Goal: Task Accomplishment & Management: Manage account settings

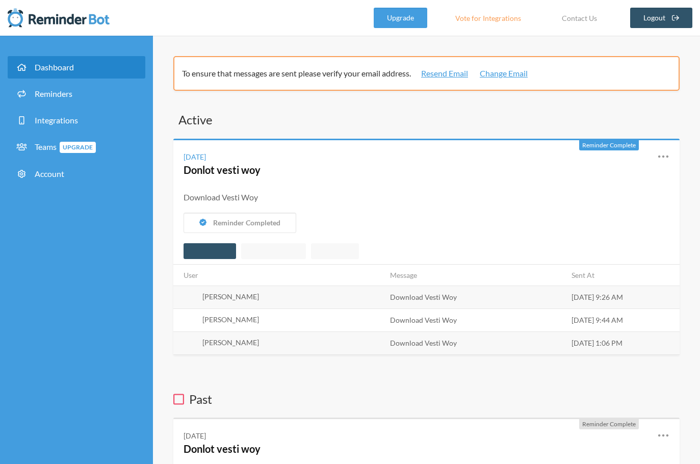
scroll to position [85, 0]
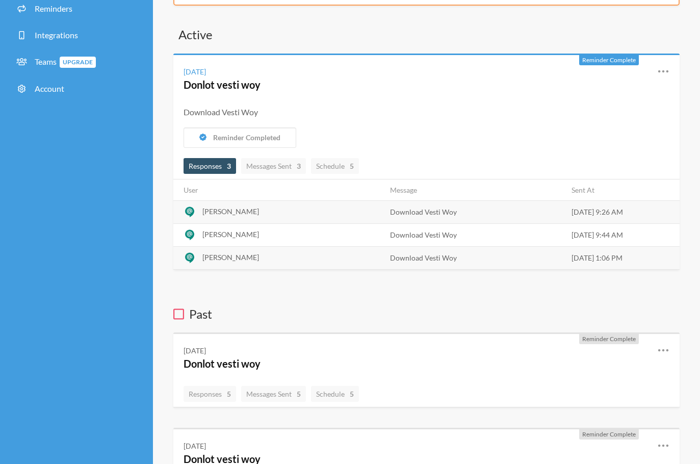
click at [238, 210] on span "[PERSON_NAME]" at bounding box center [230, 211] width 57 height 9
click at [239, 211] on span "[PERSON_NAME]" at bounding box center [230, 211] width 57 height 9
click at [269, 170] on span "Messages Sent 3" at bounding box center [273, 166] width 55 height 9
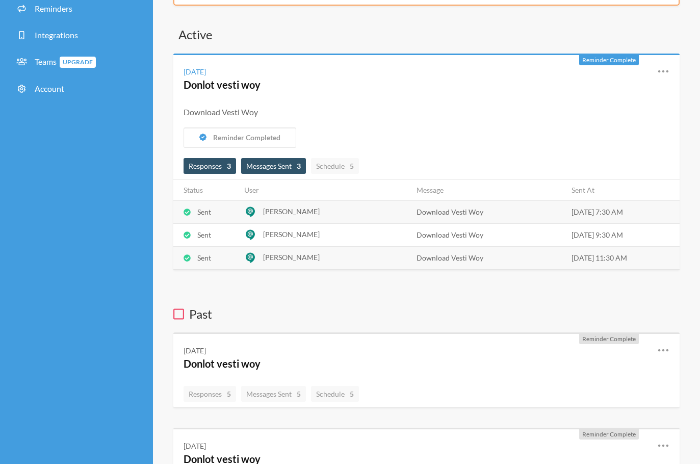
click at [208, 166] on span "Responses 3" at bounding box center [210, 166] width 42 height 9
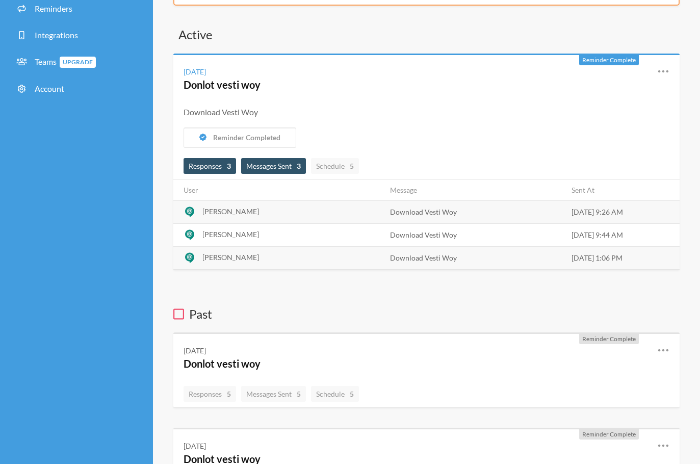
click at [275, 167] on span "Messages Sent 3" at bounding box center [273, 166] width 55 height 9
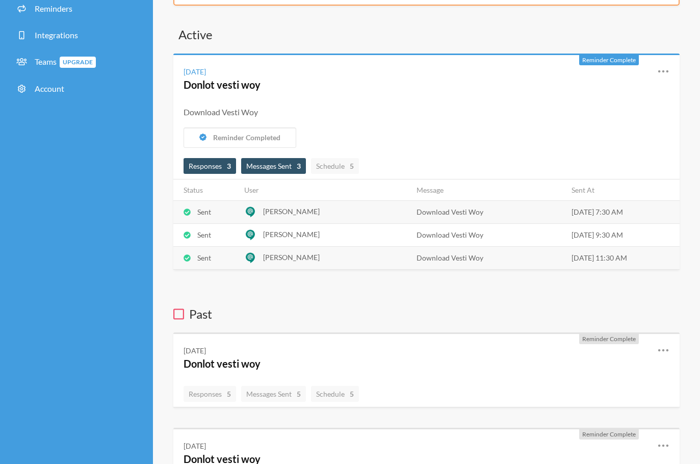
click at [235, 168] on span "Responses 3" at bounding box center [209, 166] width 53 height 16
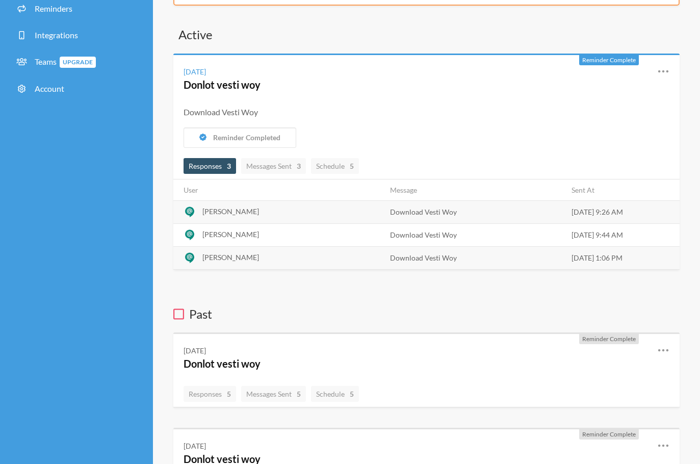
click at [228, 168] on strong "3" at bounding box center [229, 166] width 4 height 11
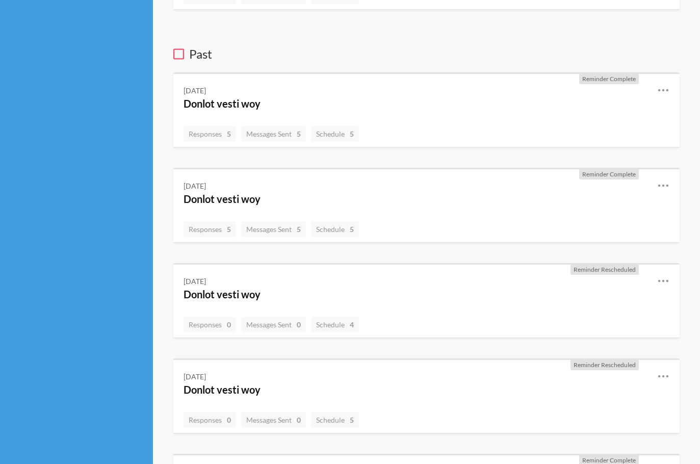
scroll to position [0, 0]
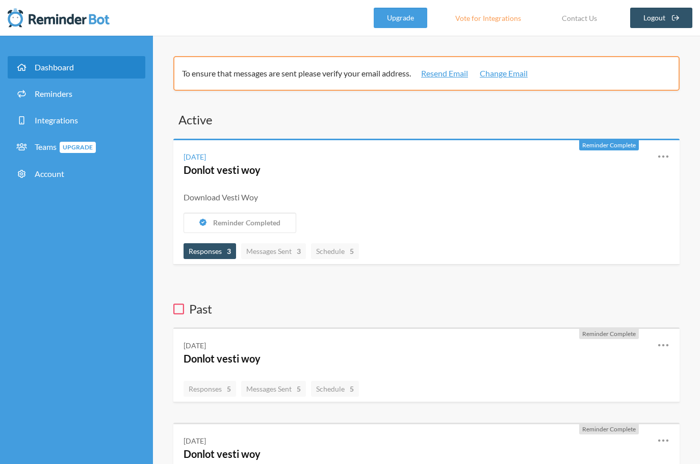
click at [220, 249] on span "Responses 3" at bounding box center [210, 251] width 42 height 9
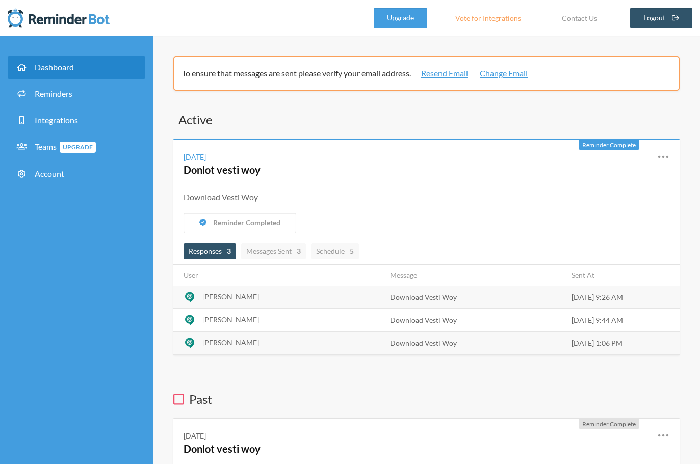
click at [221, 250] on span "Responses 3" at bounding box center [210, 251] width 42 height 9
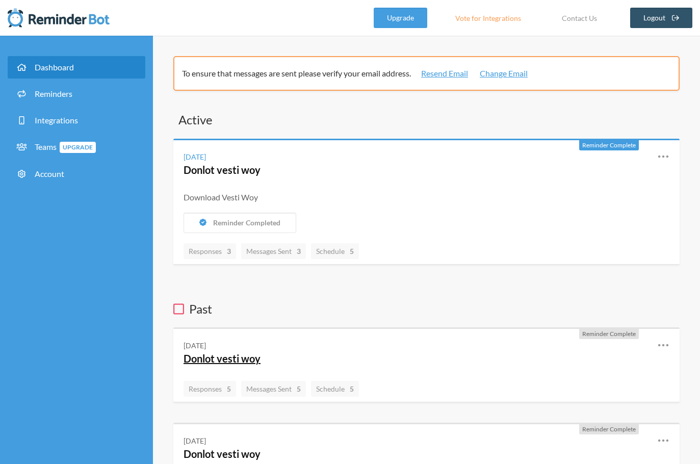
scroll to position [85, 0]
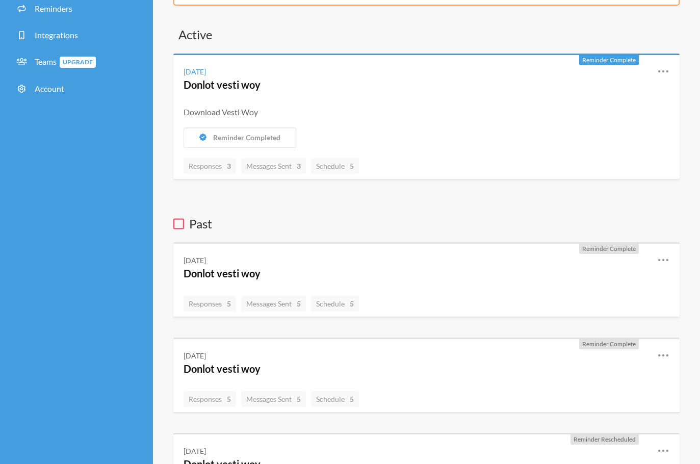
click at [217, 294] on div "Responses 5 Messages Sent 5 Schedule 5" at bounding box center [426, 304] width 506 height 27
click at [219, 309] on span "Responses 5" at bounding box center [209, 304] width 53 height 16
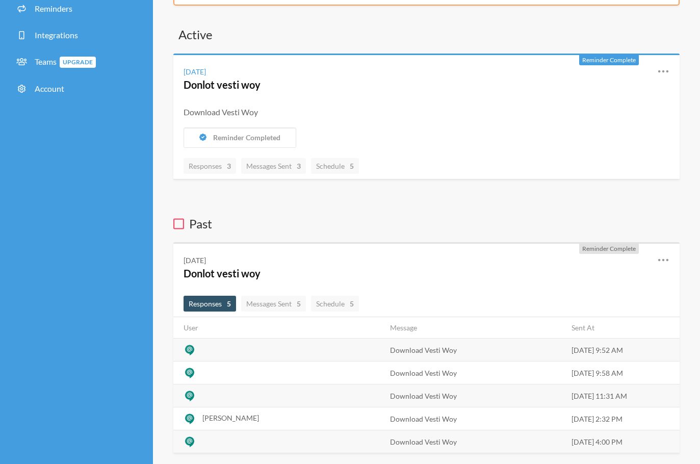
scroll to position [170, 0]
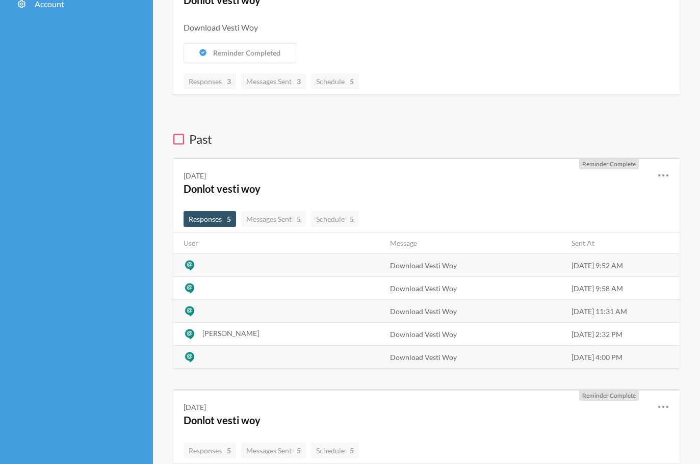
click at [230, 218] on strong "5" at bounding box center [229, 219] width 4 height 11
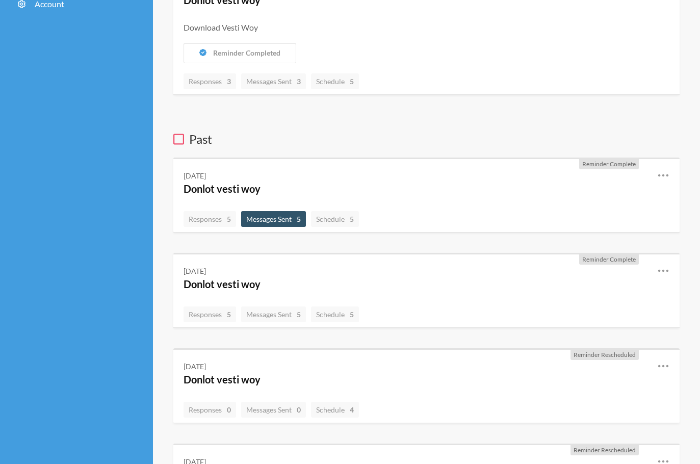
click at [254, 219] on span "Messages Sent 5" at bounding box center [273, 219] width 55 height 9
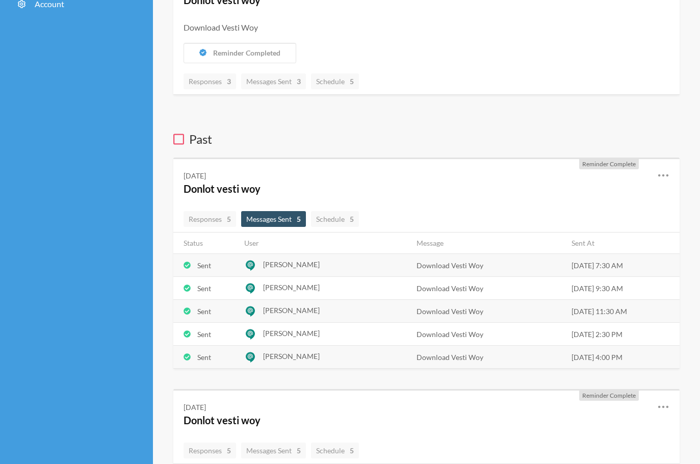
click at [255, 219] on span "Messages Sent 5" at bounding box center [273, 219] width 55 height 9
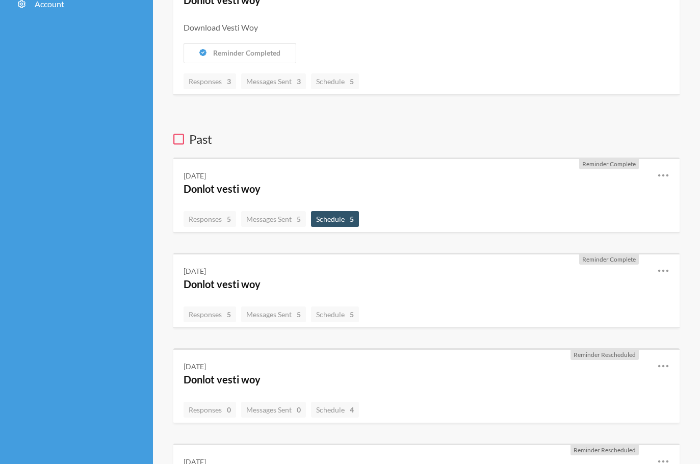
click at [333, 216] on span "Schedule 5" at bounding box center [335, 219] width 38 height 9
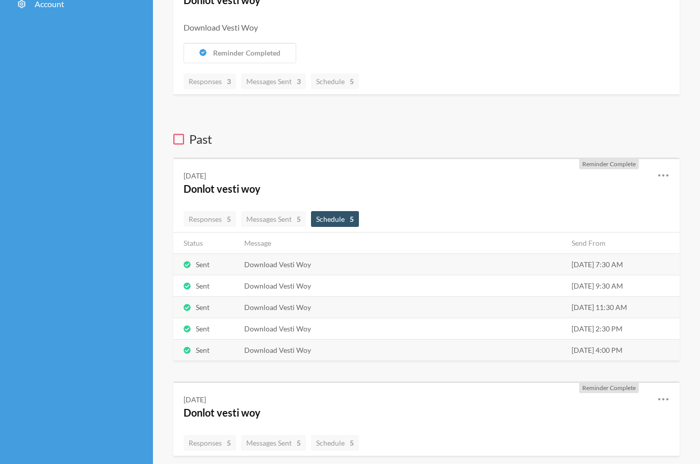
click at [333, 216] on span "Schedule 5" at bounding box center [335, 219] width 38 height 9
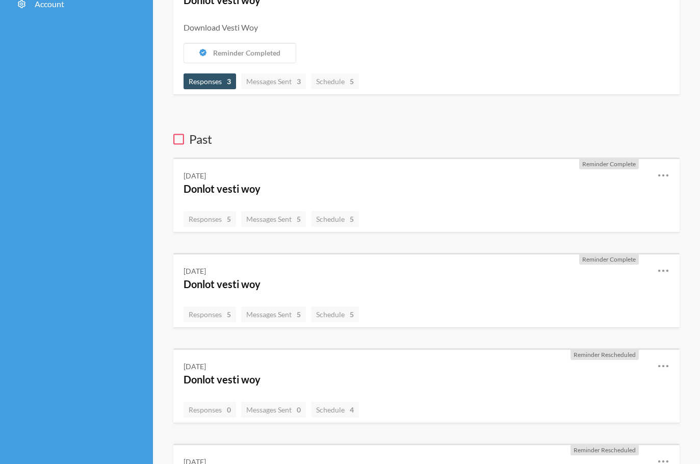
click at [225, 87] on span "Responses 3" at bounding box center [209, 81] width 53 height 16
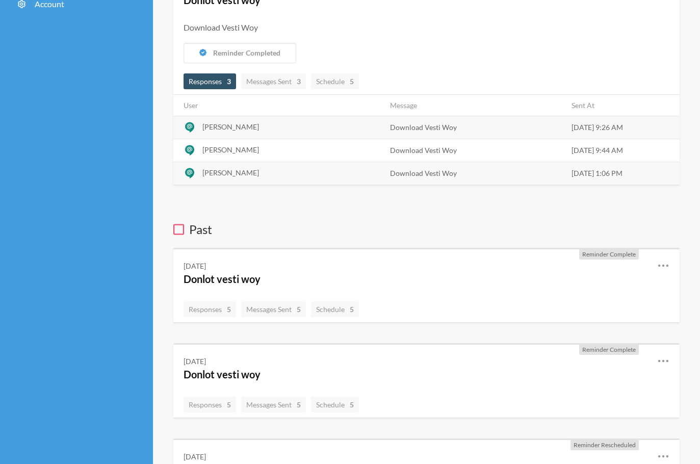
click at [222, 85] on span "Responses 3" at bounding box center [210, 81] width 42 height 9
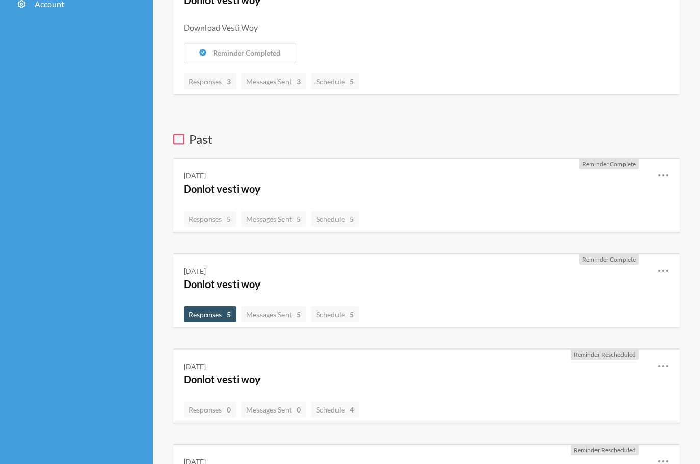
click at [208, 309] on span "Responses 5" at bounding box center [209, 314] width 53 height 16
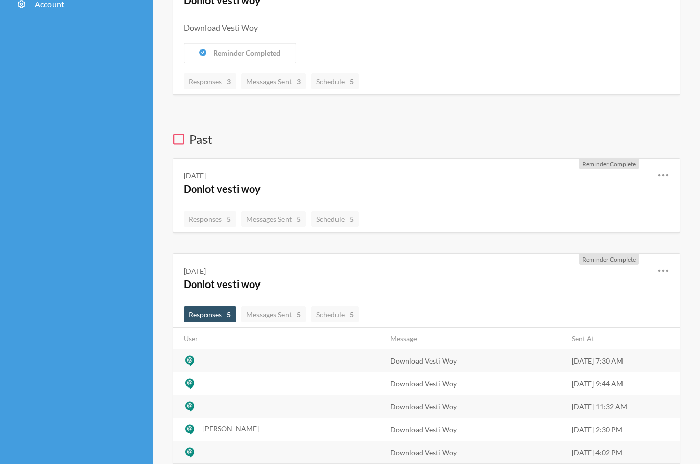
scroll to position [255, 0]
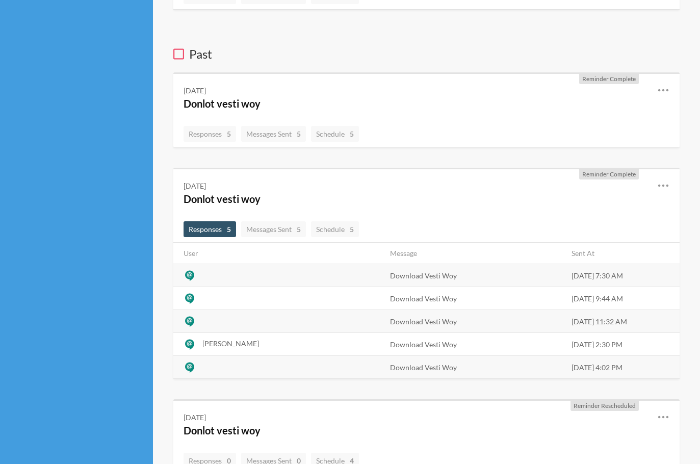
click at [224, 230] on span "Responses 5" at bounding box center [210, 229] width 42 height 9
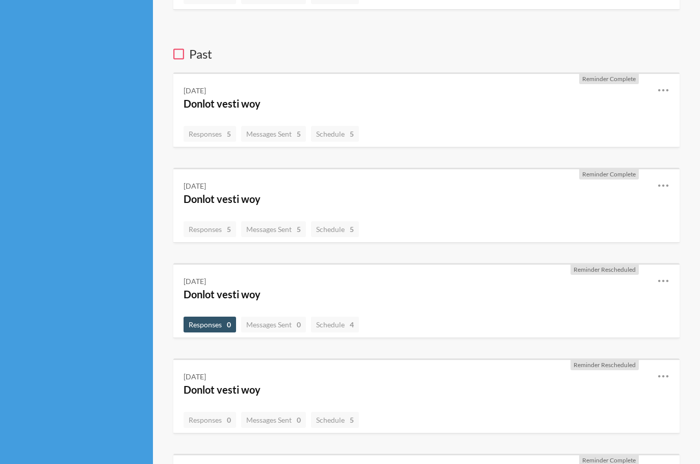
click at [216, 331] on span "Responses 0" at bounding box center [209, 325] width 53 height 16
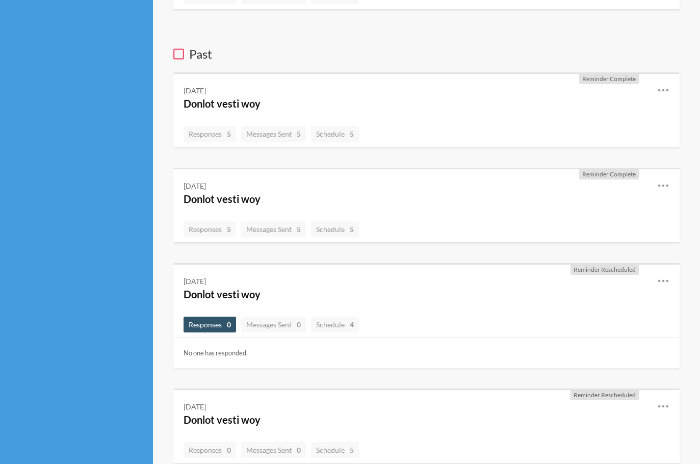
click at [216, 329] on span "Responses 0" at bounding box center [209, 325] width 53 height 16
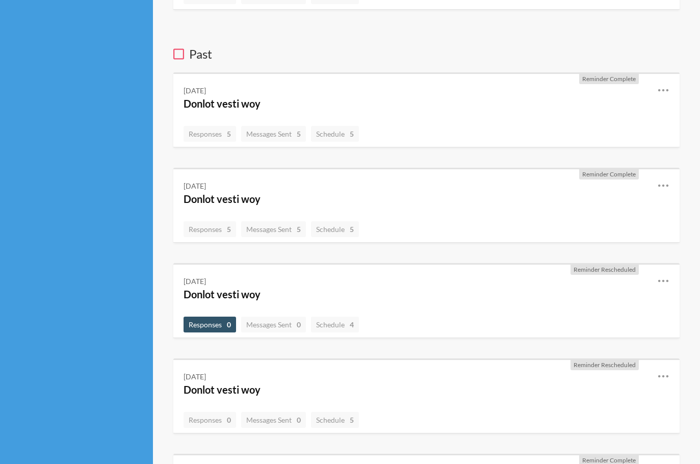
scroll to position [340, 0]
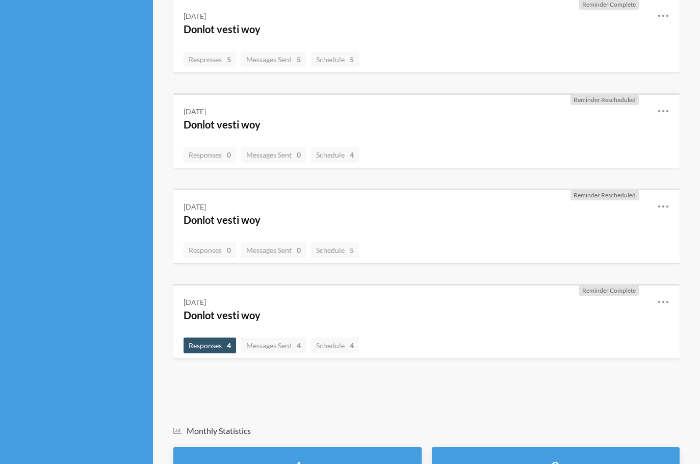
click at [216, 340] on span "Responses 4" at bounding box center [209, 345] width 53 height 16
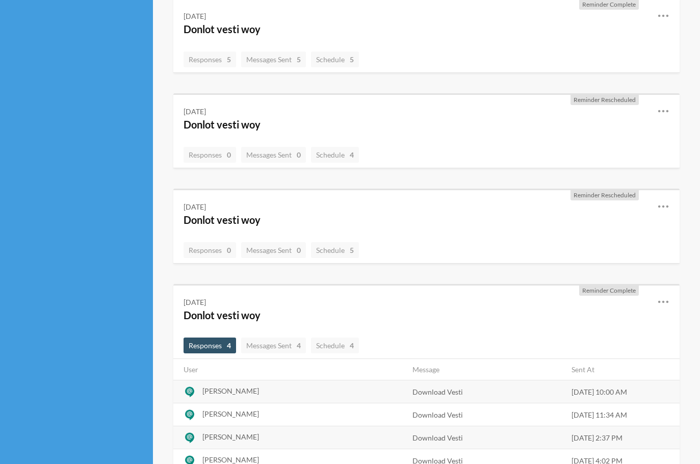
scroll to position [510, 0]
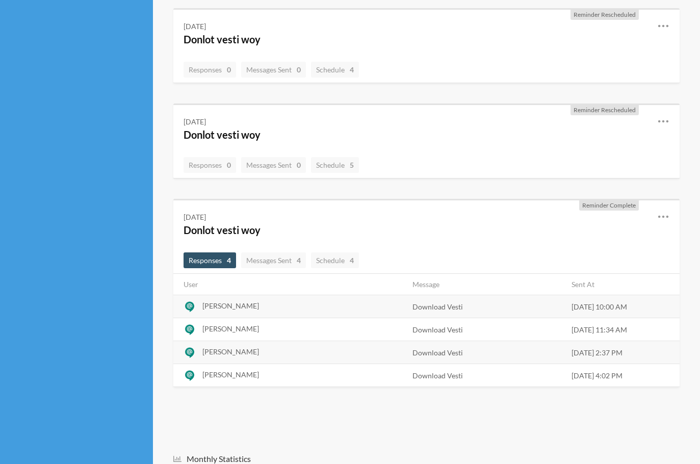
click at [224, 259] on span "Responses 4" at bounding box center [210, 260] width 42 height 9
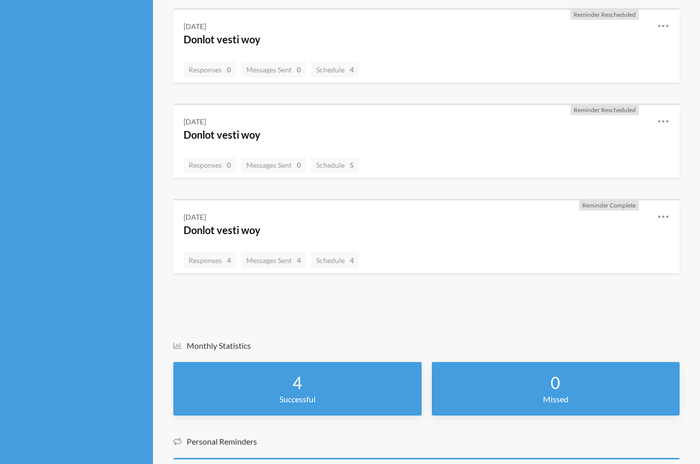
scroll to position [610, 0]
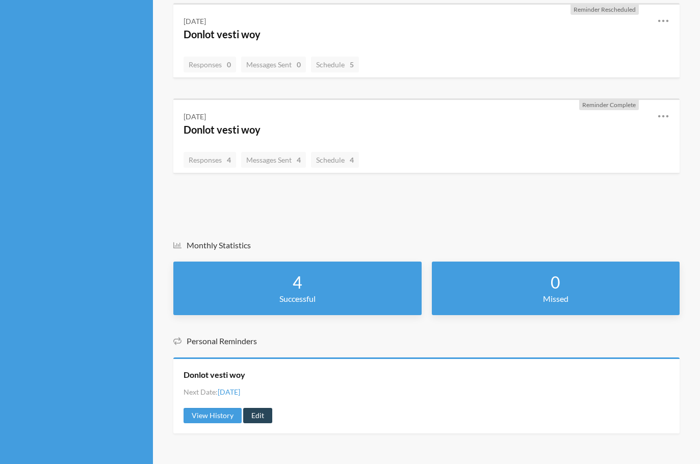
click at [260, 418] on link "Edit" at bounding box center [257, 415] width 29 height 15
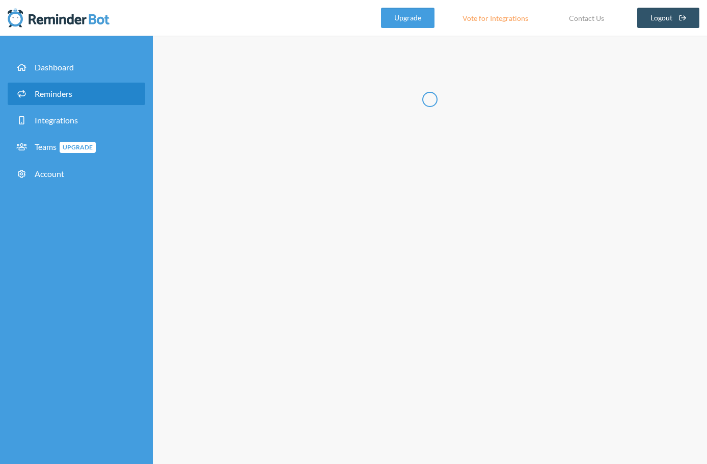
type input "Donlot vesti woy"
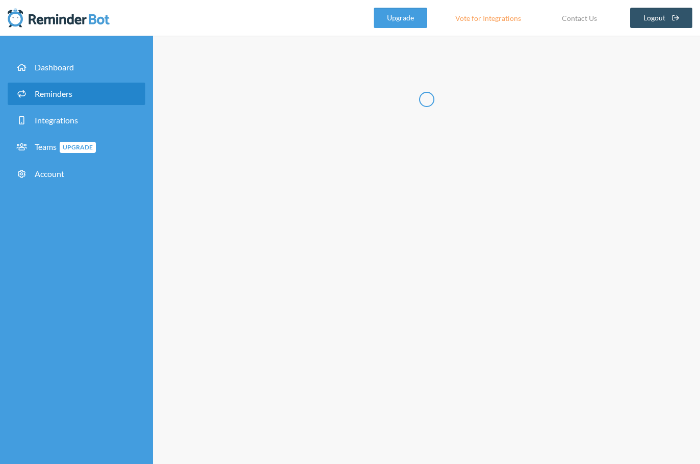
select select "07:30:00"
select select "09:30:00"
select select "11:30:00"
select select "14:30:00"
select select "16:00:00"
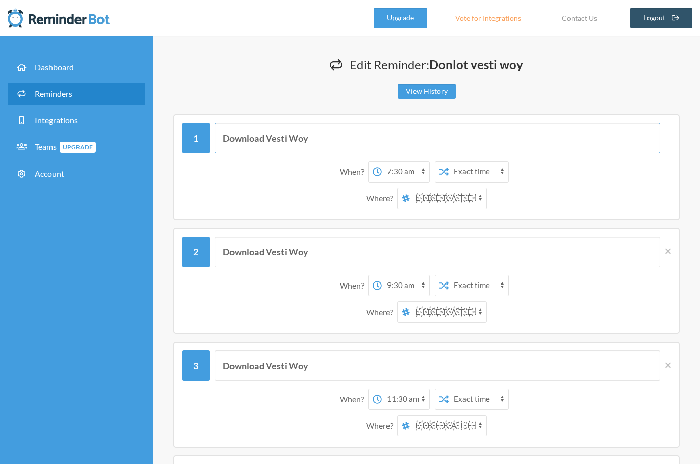
click at [268, 139] on input "Download Vesti Woy" at bounding box center [437, 138] width 445 height 31
type input "Download Festi Woy"
click at [267, 257] on input "Download Vesti Woy" at bounding box center [437, 252] width 445 height 31
type input "Download Festi Woy"
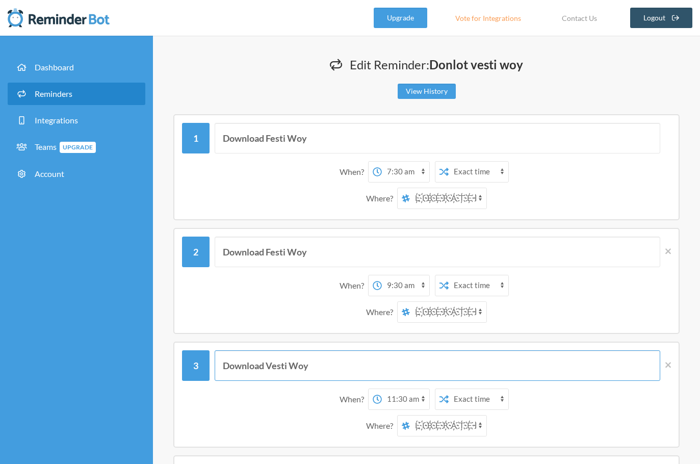
click at [273, 366] on input "Download Vesti Woy" at bounding box center [437, 365] width 445 height 31
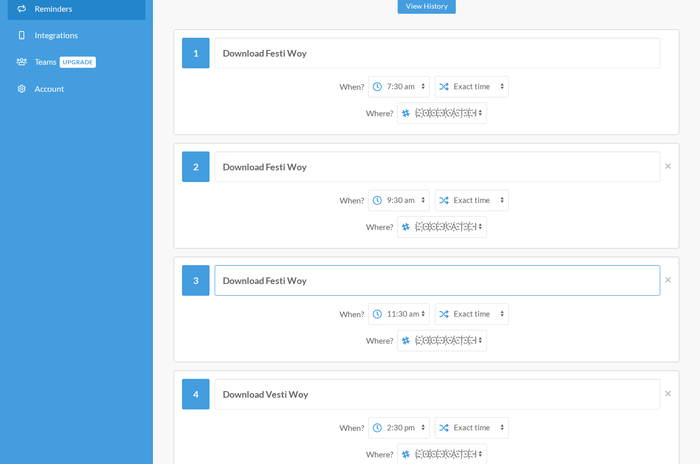
type input "Download Festi Woy"
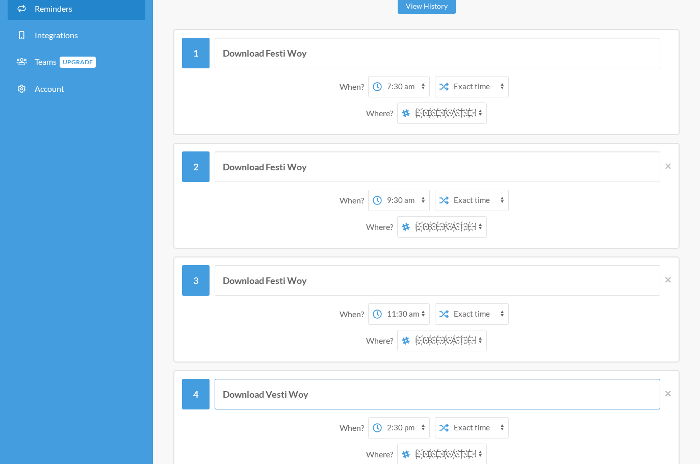
drag, startPoint x: 273, startPoint y: 389, endPoint x: 267, endPoint y: 391, distance: 6.3
click at [267, 391] on input "Download Vesti Woy" at bounding box center [437, 394] width 445 height 31
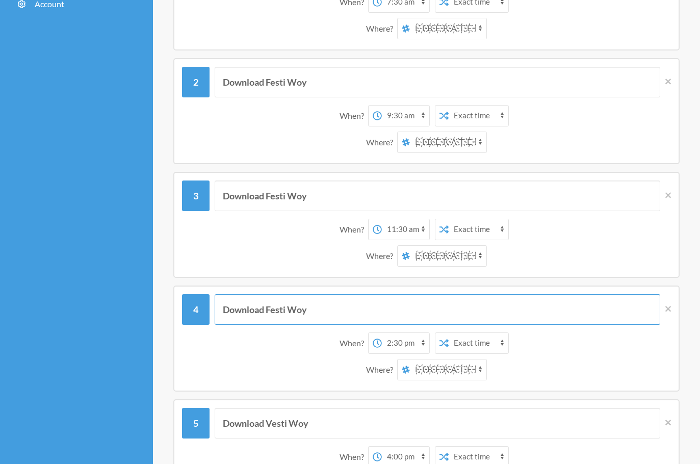
scroll to position [255, 0]
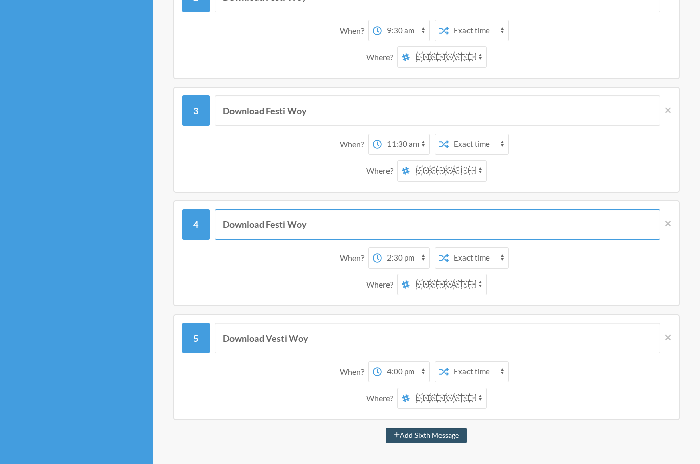
type input "Download Festi Woy"
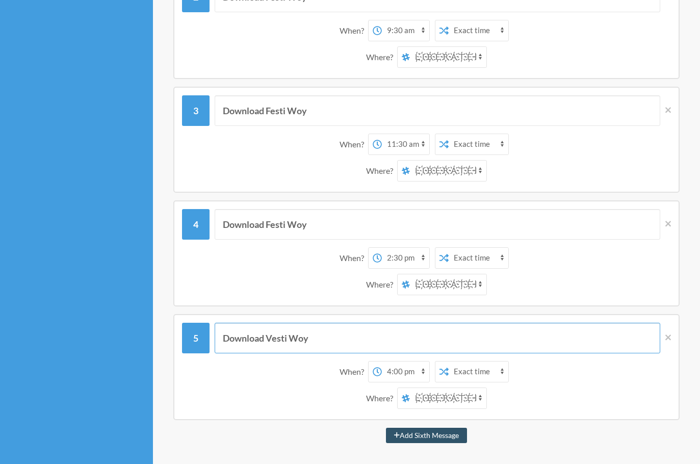
drag, startPoint x: 274, startPoint y: 336, endPoint x: 266, endPoint y: 335, distance: 8.7
click at [266, 335] on input "Download Vesti Woy" at bounding box center [437, 338] width 445 height 31
click at [270, 337] on input "Download Vesti Woy" at bounding box center [437, 338] width 445 height 31
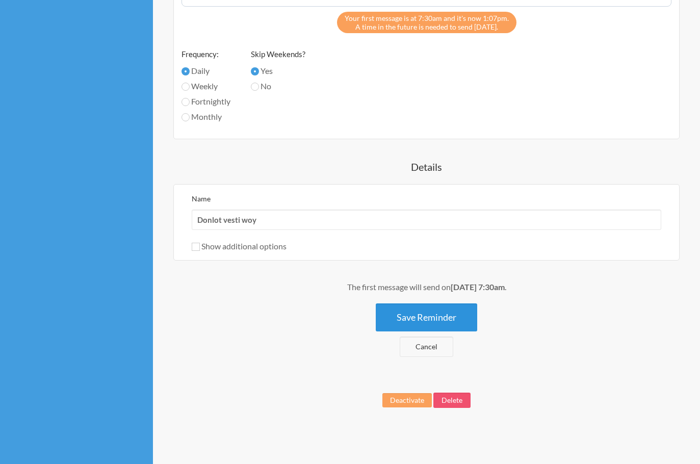
scroll to position [906, 0]
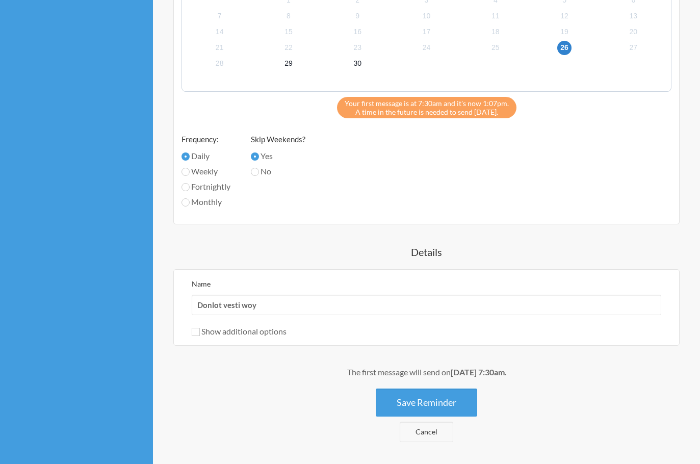
type input "Download Festi Woy"
click at [419, 117] on div "Your first message is at 7:30am and it's now 1:07pm. A time in the future is ne…" at bounding box center [426, 107] width 179 height 21
click at [423, 114] on div "Your first message is at 7:30am and it's now 1:07pm. A time in the future is ne…" at bounding box center [426, 107] width 179 height 21
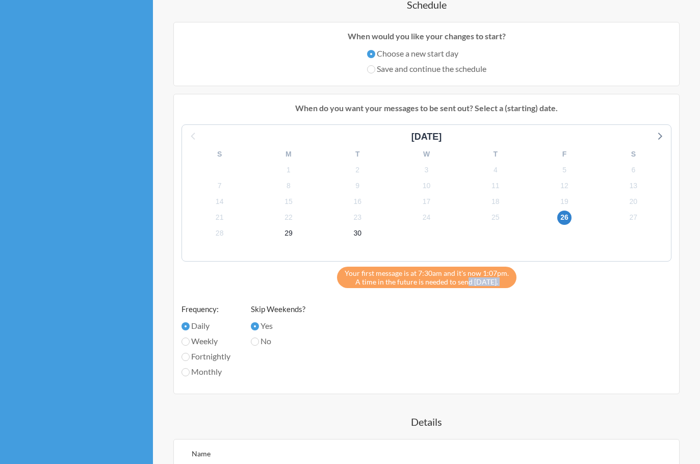
scroll to position [651, 0]
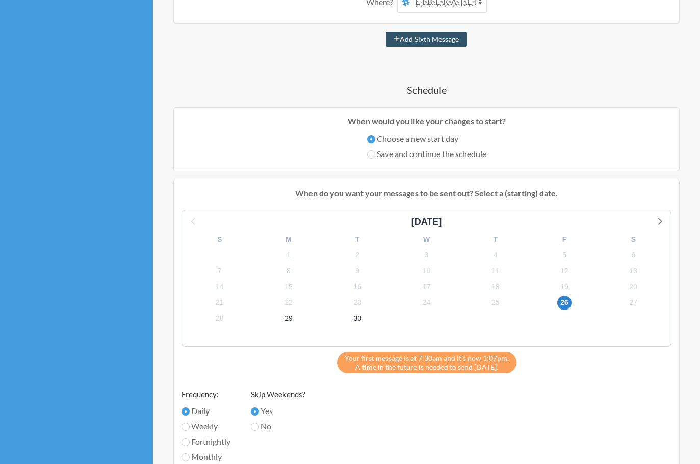
click at [403, 154] on label "Save and continue the schedule" at bounding box center [426, 154] width 119 height 12
click at [375, 154] on input "Save and continue the schedule" at bounding box center [371, 154] width 8 height 8
radio input "true"
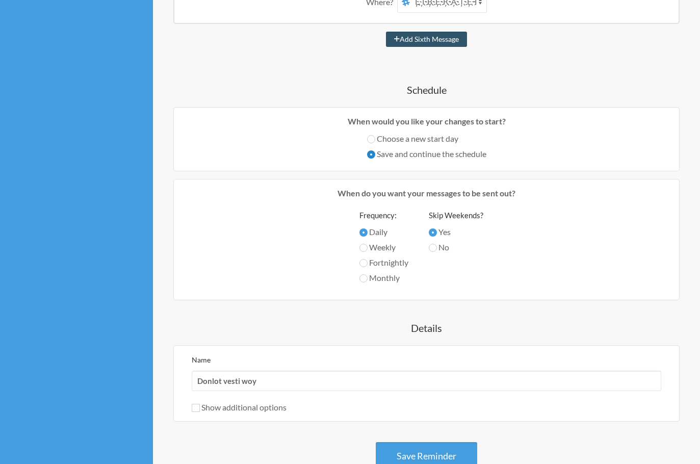
scroll to position [736, 0]
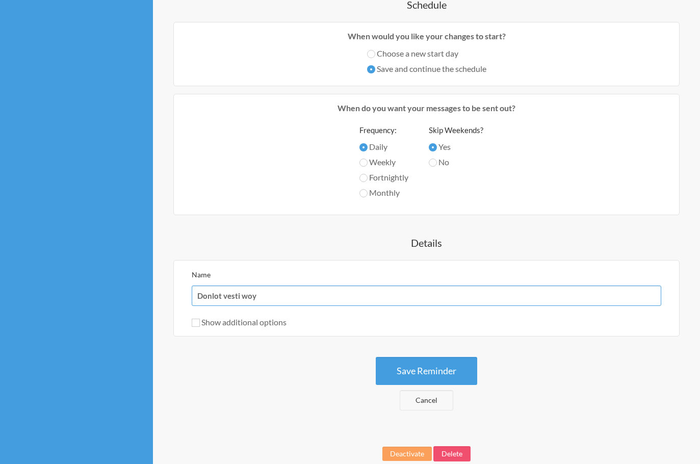
click at [318, 302] on input "Donlot vesti woy" at bounding box center [426, 295] width 469 height 20
type input "Reminder [PERSON_NAME]"
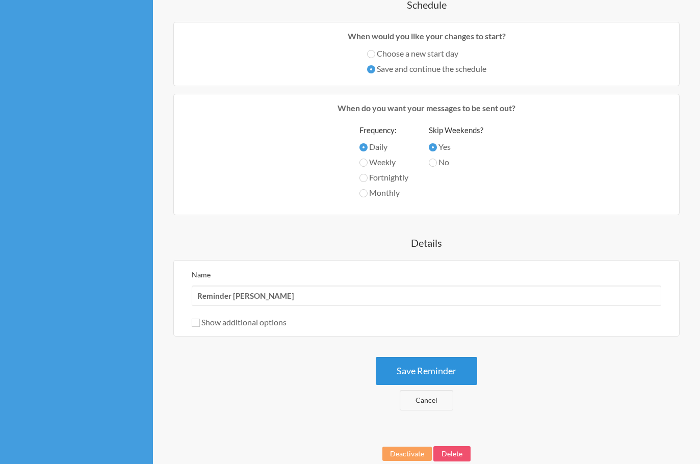
click at [450, 371] on button "Save Reminder" at bounding box center [426, 371] width 101 height 28
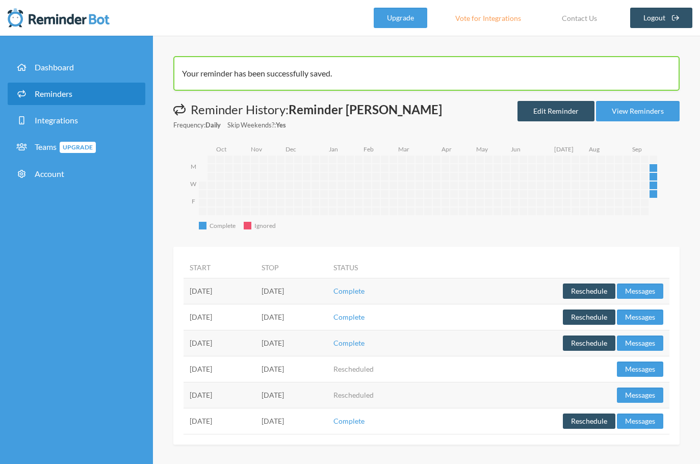
scroll to position [1, 0]
